Goal: Transaction & Acquisition: Purchase product/service

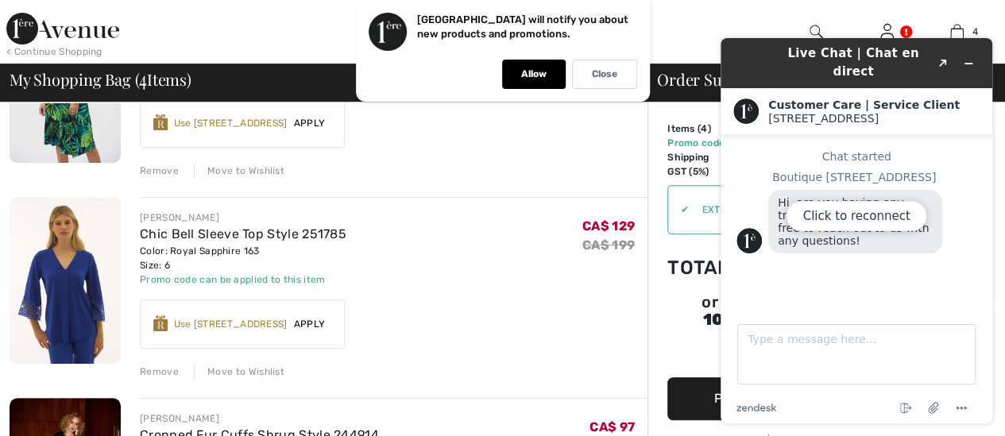
scroll to position [238, 0]
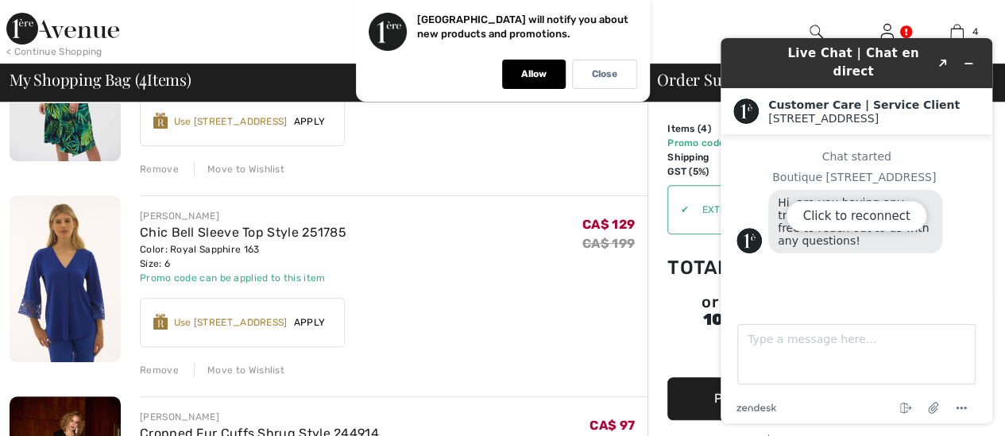
click at [961, 52] on div "Click to reconnect" at bounding box center [856, 230] width 272 height 385
click at [973, 61] on div "Click to reconnect" at bounding box center [856, 230] width 272 height 385
click at [973, 40] on div "Click to reconnect" at bounding box center [856, 230] width 272 height 385
click at [971, 48] on div "Click to reconnect" at bounding box center [856, 230] width 272 height 385
click at [971, 52] on div "Click to reconnect" at bounding box center [856, 230] width 272 height 385
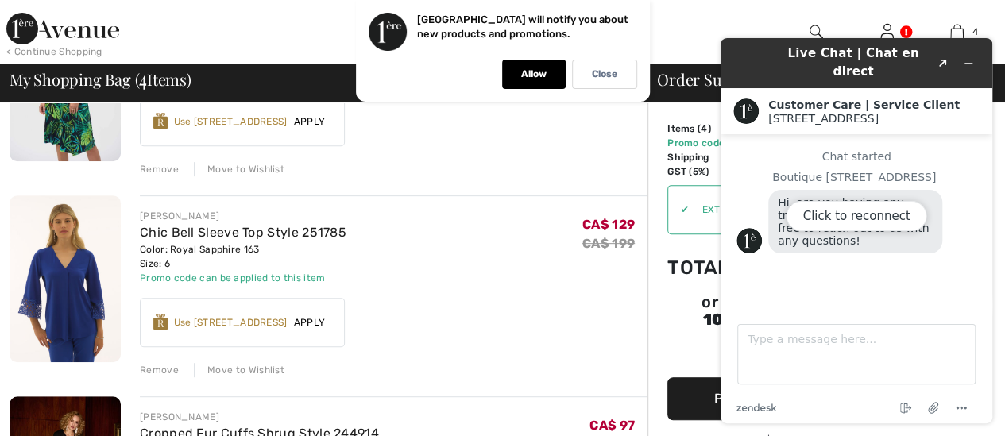
click at [968, 52] on div "Click to reconnect" at bounding box center [856, 230] width 272 height 385
drag, startPoint x: 968, startPoint y: 52, endPoint x: 981, endPoint y: 146, distance: 94.6
click at [979, 159] on div "Click to reconnect" at bounding box center [856, 230] width 272 height 385
click at [975, 56] on div "Click to reconnect" at bounding box center [856, 230] width 272 height 385
click at [938, 56] on div "Click to reconnect" at bounding box center [856, 230] width 272 height 385
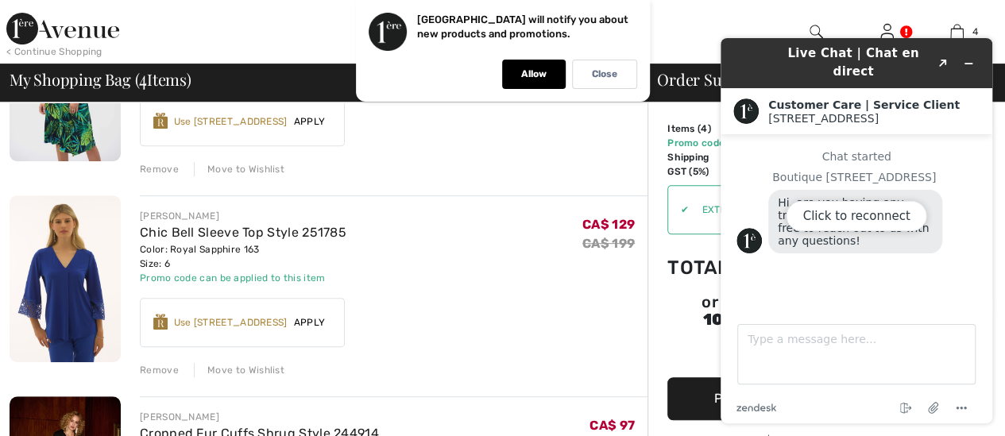
click at [939, 56] on div "Click to reconnect" at bounding box center [856, 230] width 272 height 385
click at [982, 71] on div "Click to reconnect" at bounding box center [856, 230] width 272 height 385
click at [761, 56] on div "Click to reconnect" at bounding box center [856, 230] width 272 height 385
drag, startPoint x: 760, startPoint y: 72, endPoint x: 757, endPoint y: 87, distance: 15.4
click at [757, 88] on div "Customer Care | Service Client [GEOGRAPHIC_DATA]" at bounding box center [856, 111] width 272 height 46
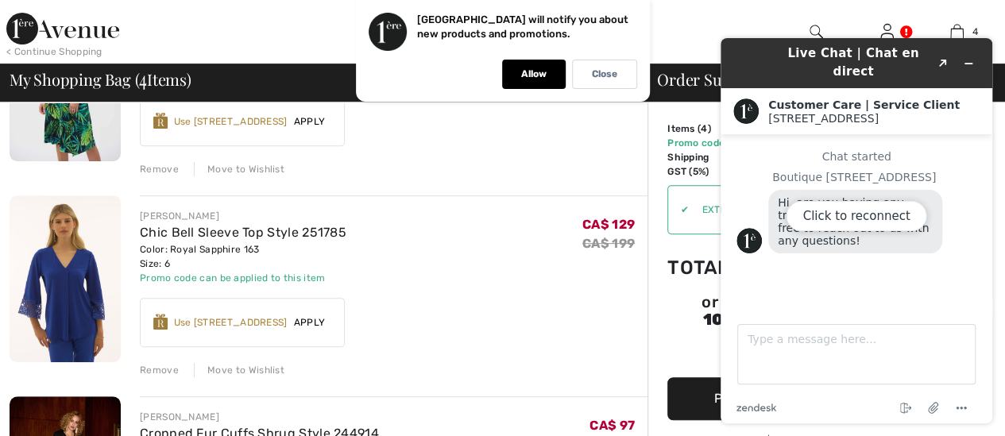
click at [510, 276] on div "[PERSON_NAME] Chic Bell Sleeve Top Style 251785 Color: Royal Sapphire 163 Size:…" at bounding box center [393, 247] width 507 height 76
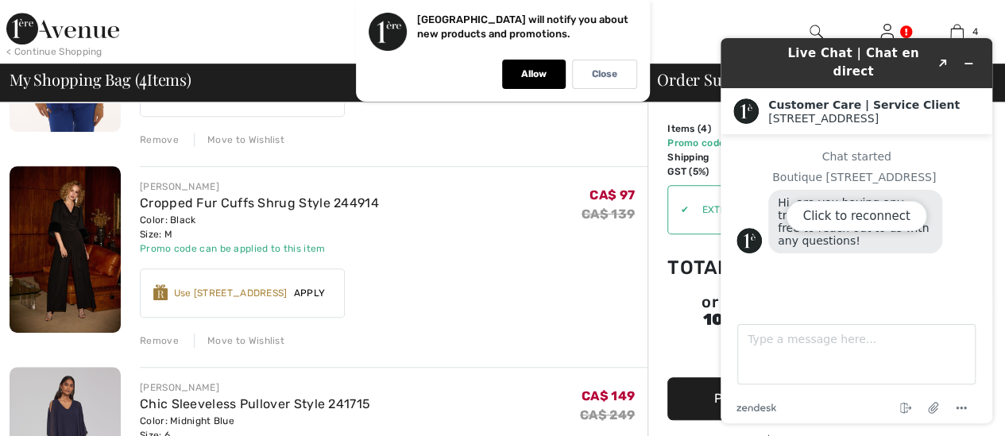
scroll to position [397, 0]
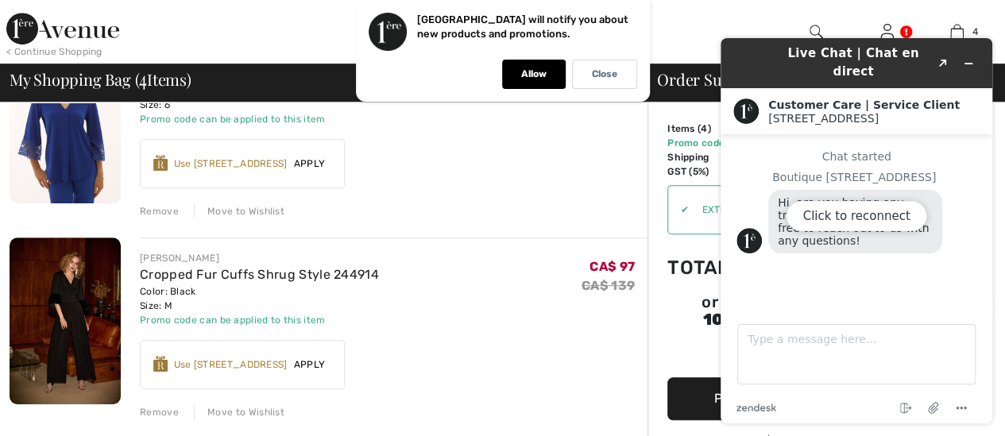
click at [968, 47] on div "Click to reconnect" at bounding box center [856, 230] width 272 height 385
click at [966, 45] on div "Click to reconnect" at bounding box center [856, 230] width 272 height 385
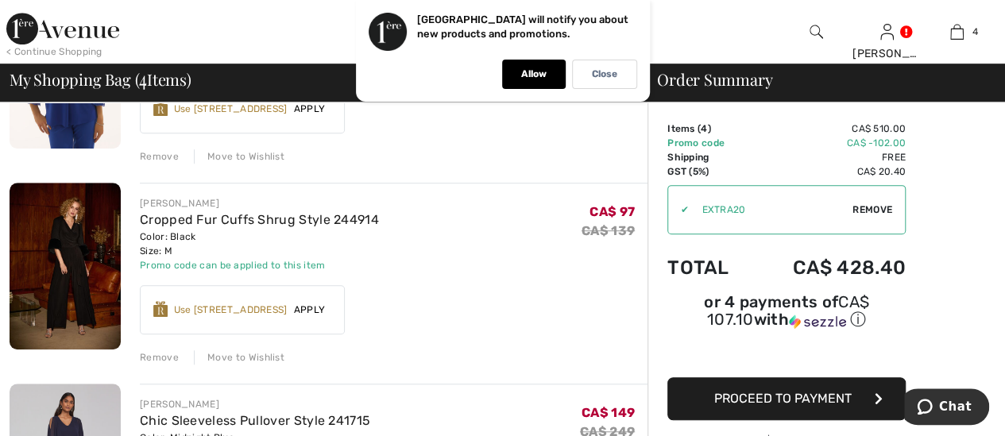
scroll to position [476, 0]
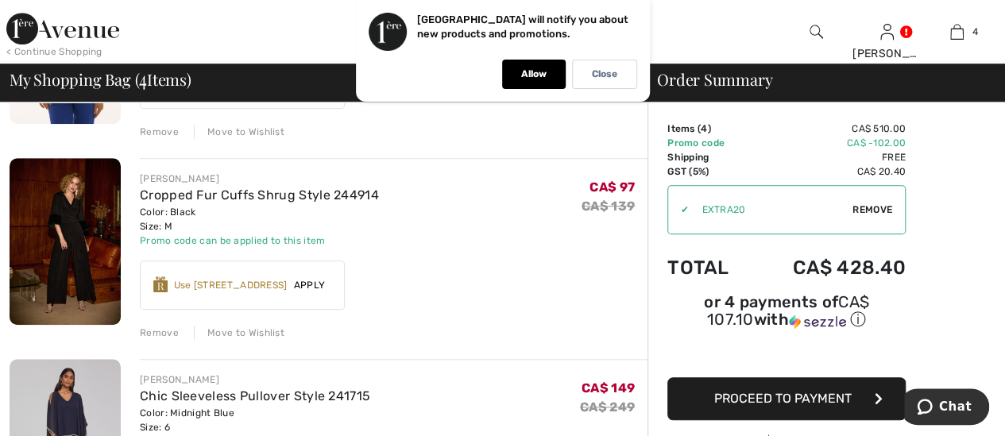
click at [237, 330] on div "Move to Wishlist" at bounding box center [239, 333] width 91 height 14
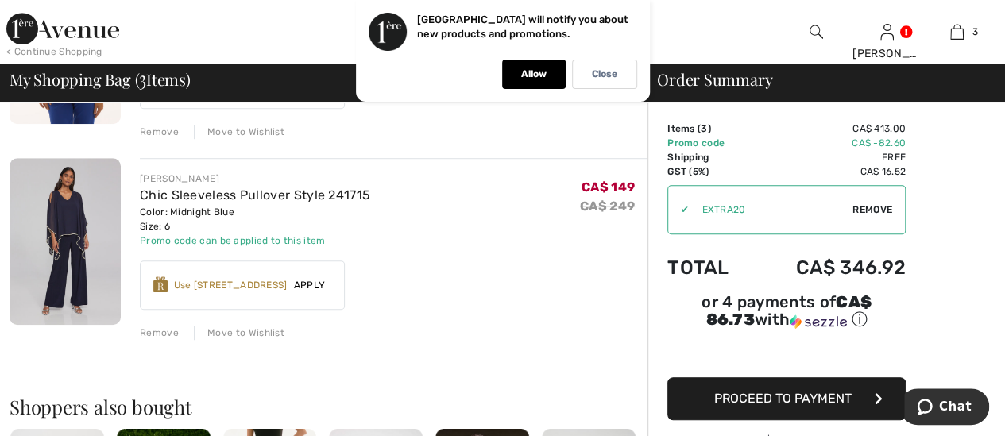
scroll to position [397, 0]
